Goal: Check status: Check status

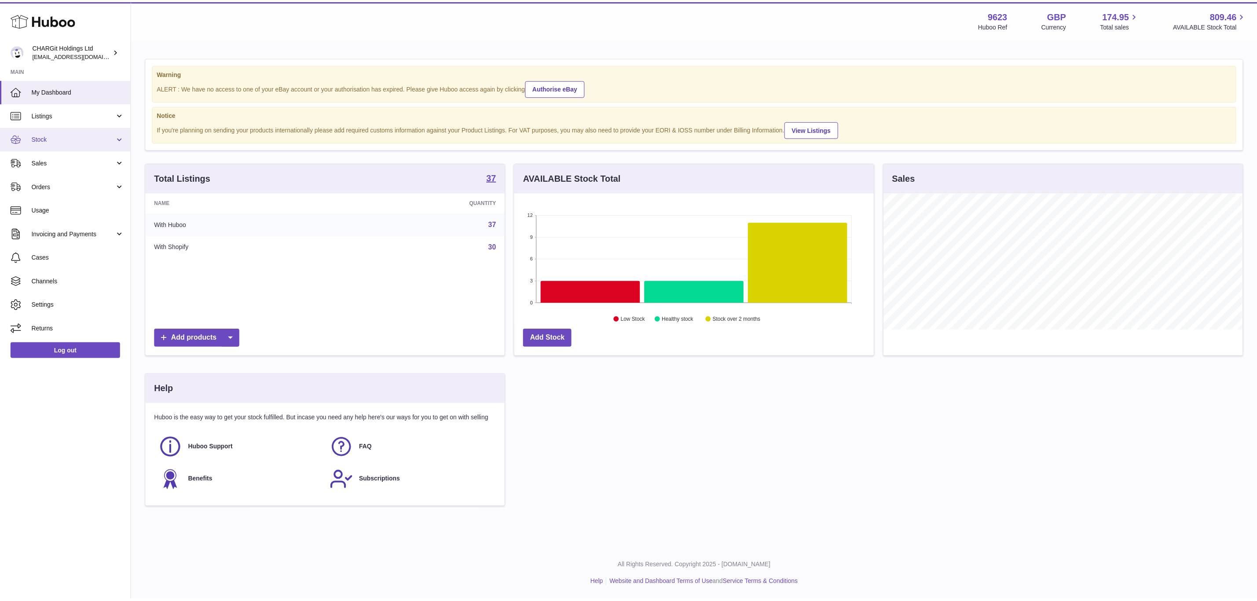
scroll to position [137, 358]
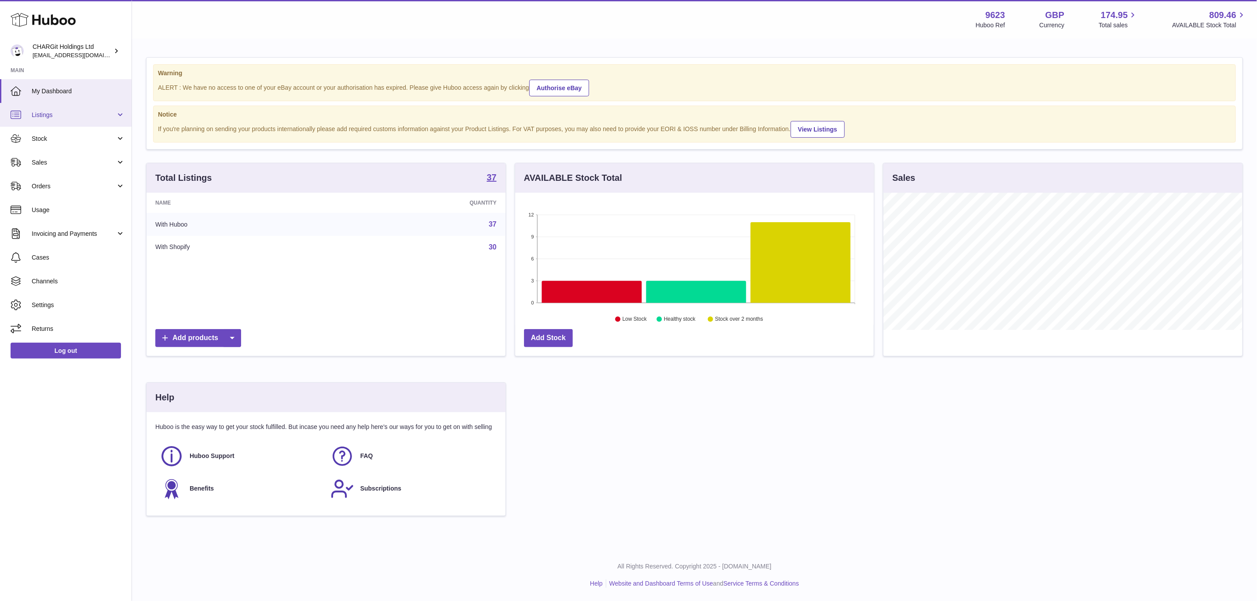
click at [111, 109] on link "Listings" at bounding box center [66, 115] width 132 height 24
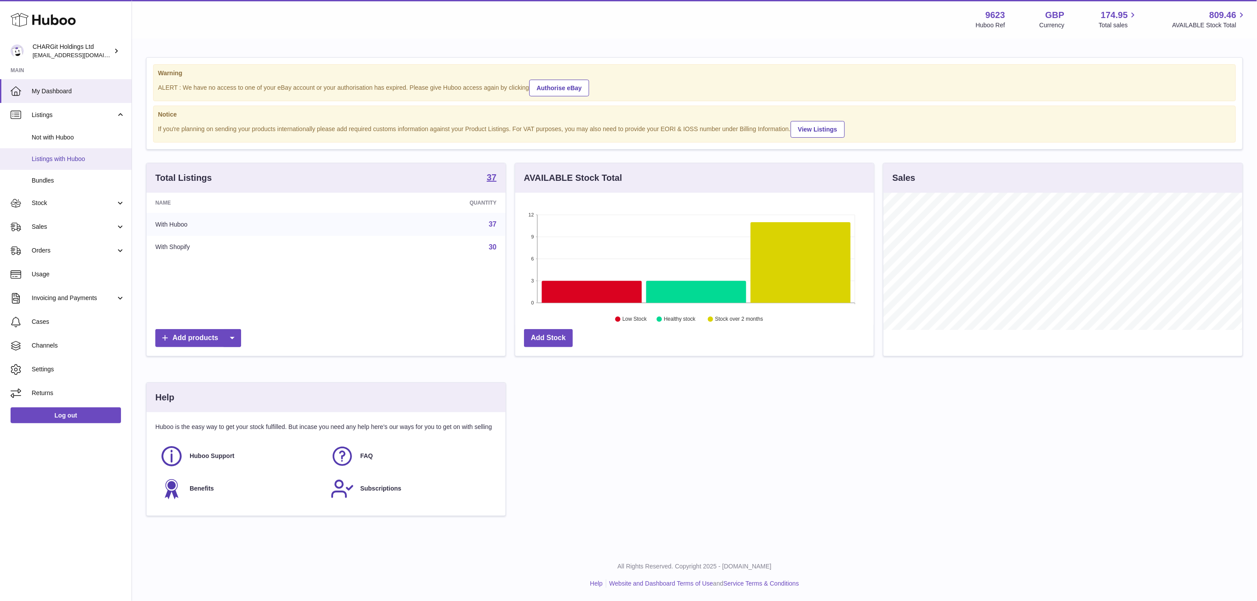
click at [94, 161] on span "Listings with Huboo" at bounding box center [78, 159] width 93 height 8
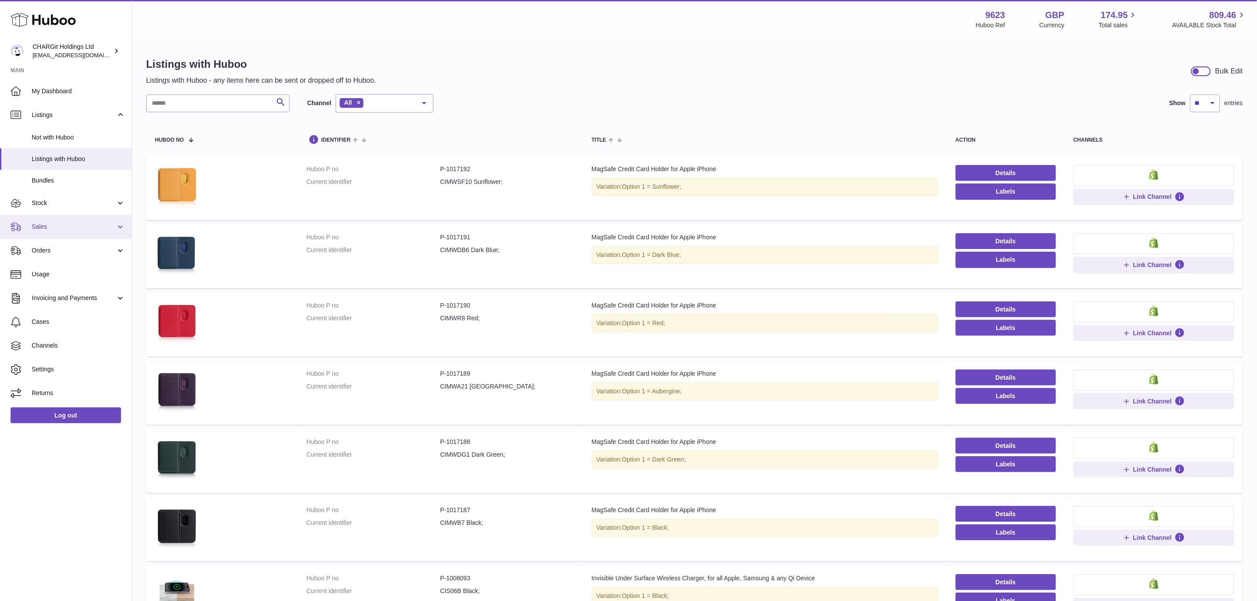
click at [73, 219] on link "Sales" at bounding box center [66, 227] width 132 height 24
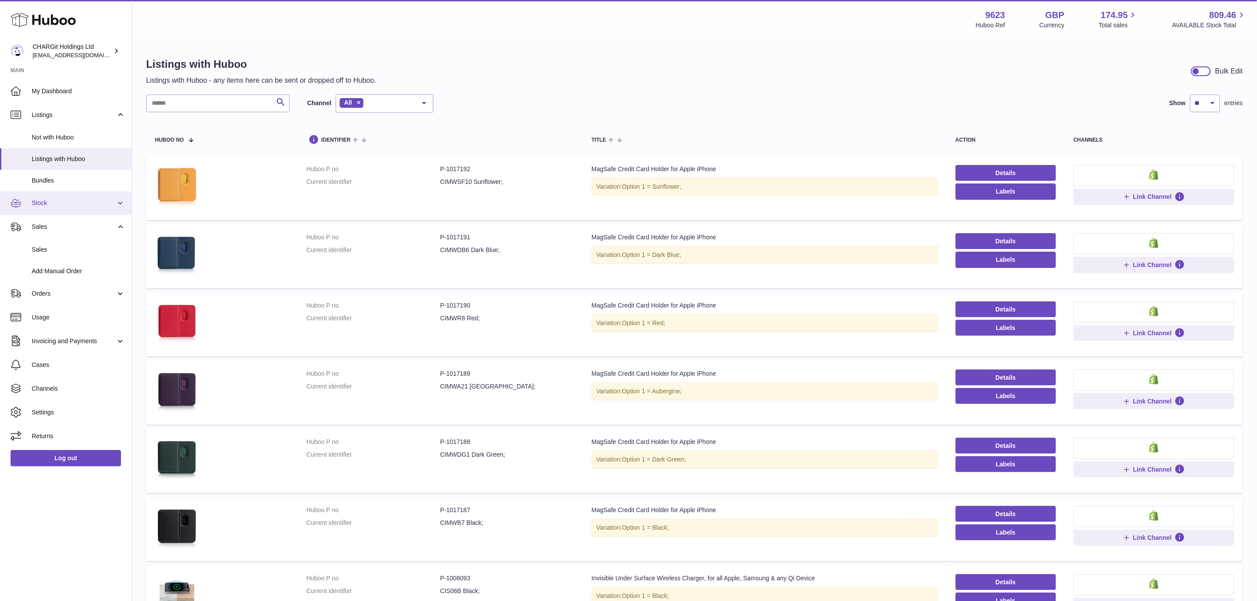
click at [88, 203] on span "Stock" at bounding box center [74, 203] width 84 height 8
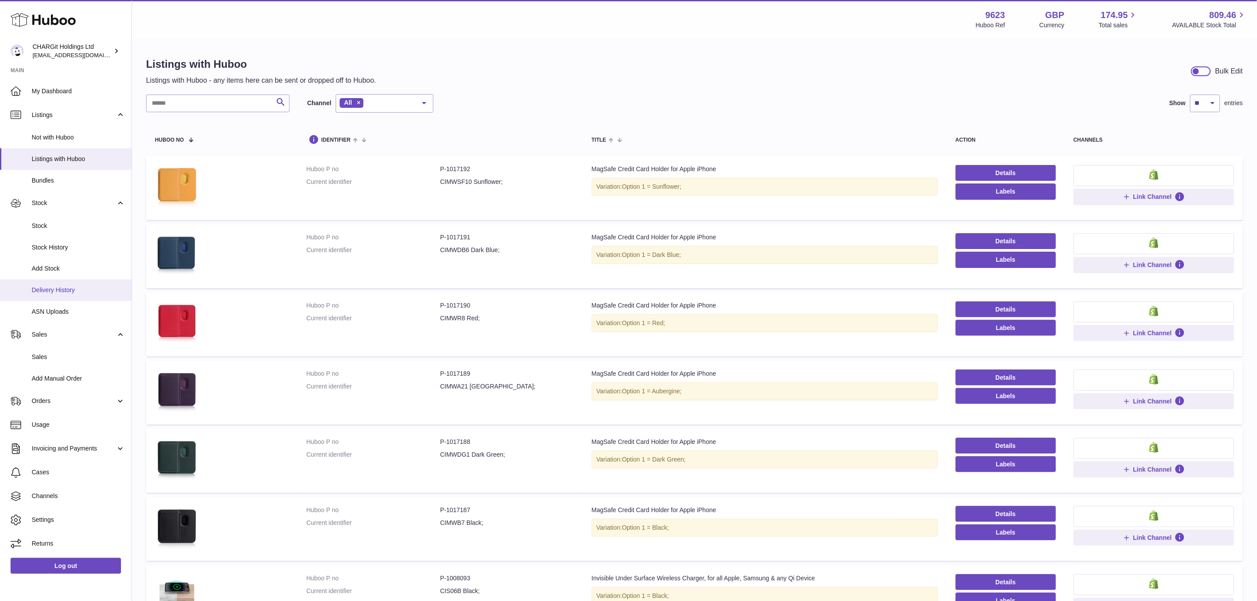
click at [83, 288] on span "Delivery History" at bounding box center [78, 290] width 93 height 8
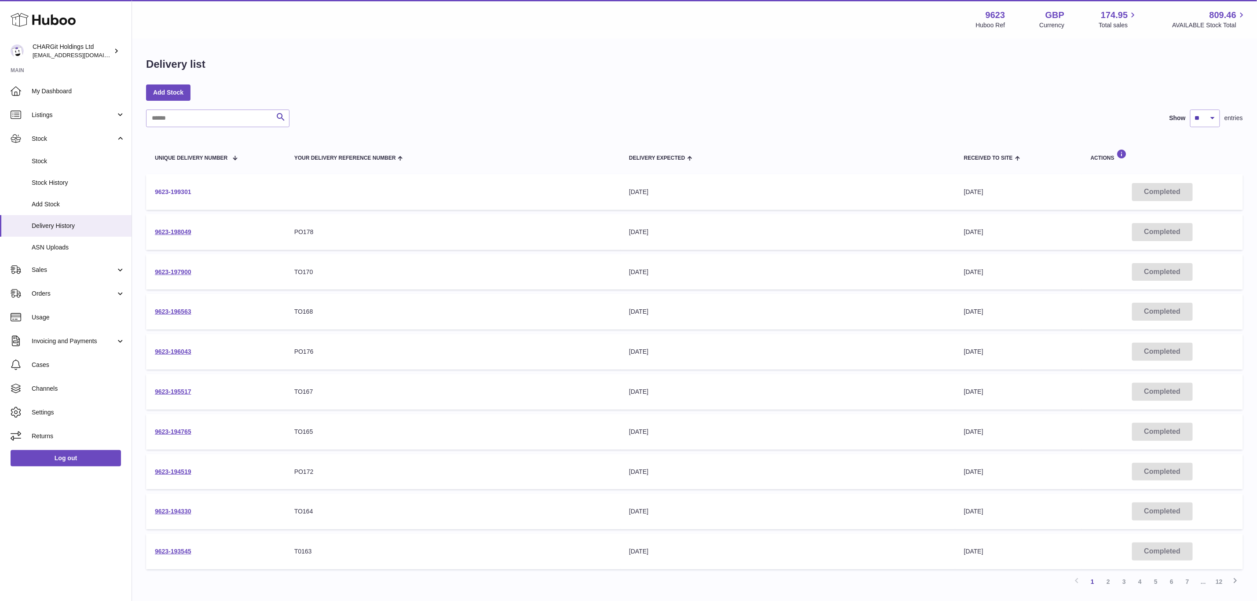
click at [184, 188] on link "9623-199301" at bounding box center [173, 191] width 37 height 7
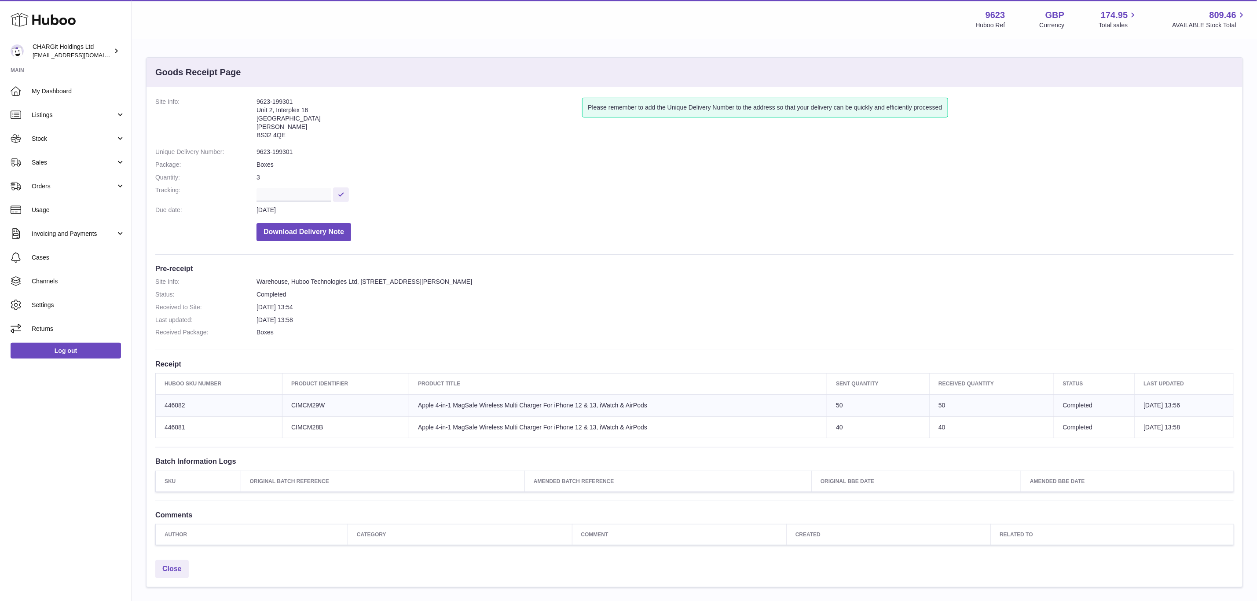
click at [663, 307] on dd "[DATE] 13:54" at bounding box center [745, 307] width 977 height 8
drag, startPoint x: 680, startPoint y: 207, endPoint x: 717, endPoint y: 166, distance: 55.4
click at [685, 202] on dl "Site Info: 9623-199301 Unit 2, Interplex 16 Ash Ridge Road Bradley Stoke BS32 4…" at bounding box center [694, 172] width 1078 height 148
